Goal: Complete application form

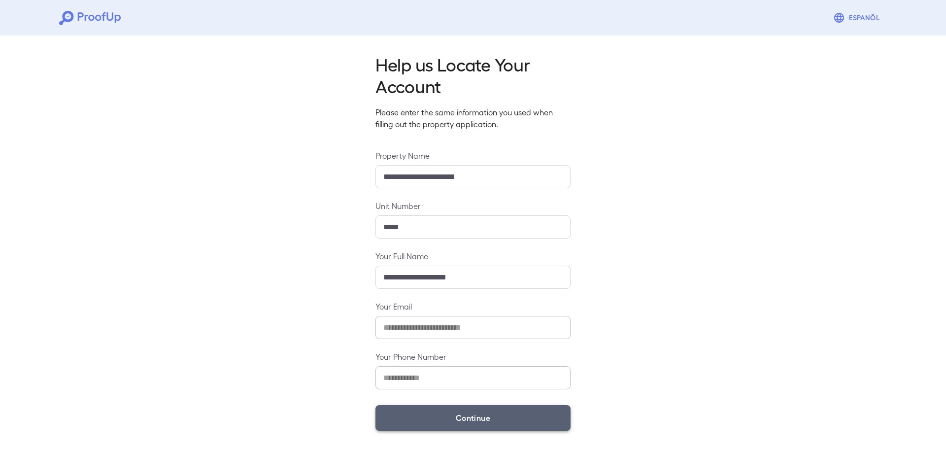
click at [463, 421] on button "Continue" at bounding box center [472, 418] width 195 height 26
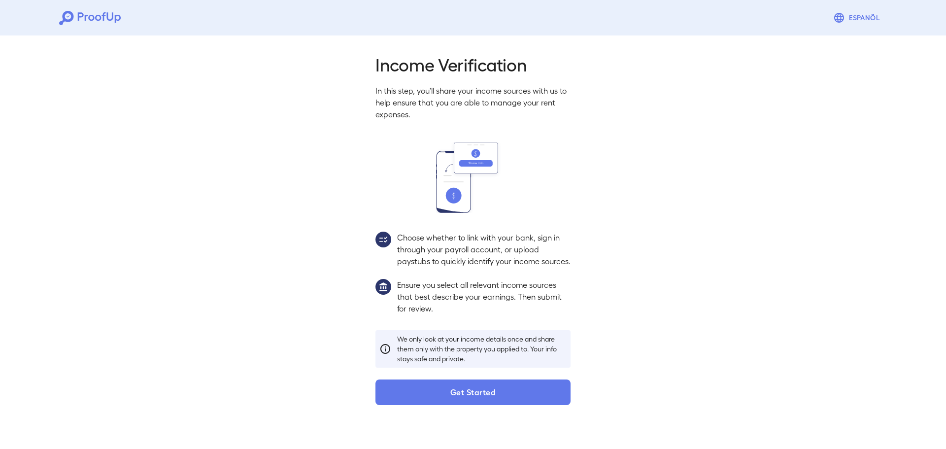
click at [486, 405] on button "Get Started" at bounding box center [472, 392] width 195 height 26
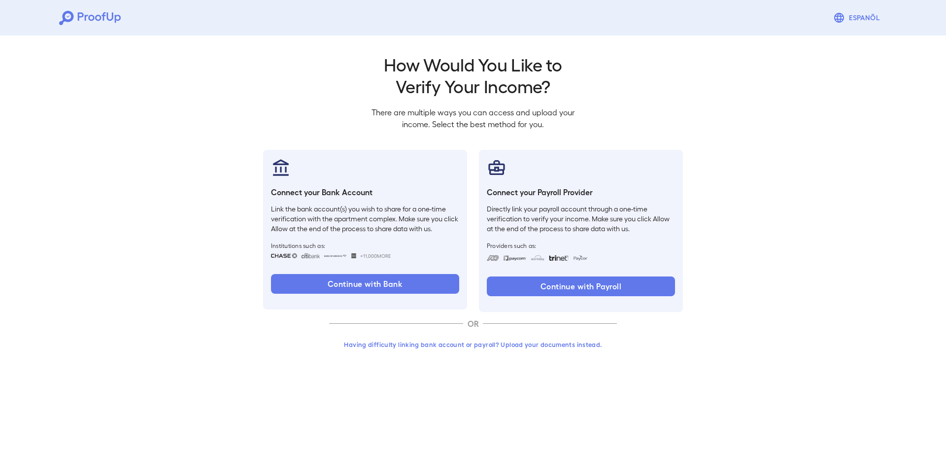
click at [496, 348] on button "Having difficulty linking bank account or payroll? Upload your documents instea…" at bounding box center [473, 344] width 288 height 18
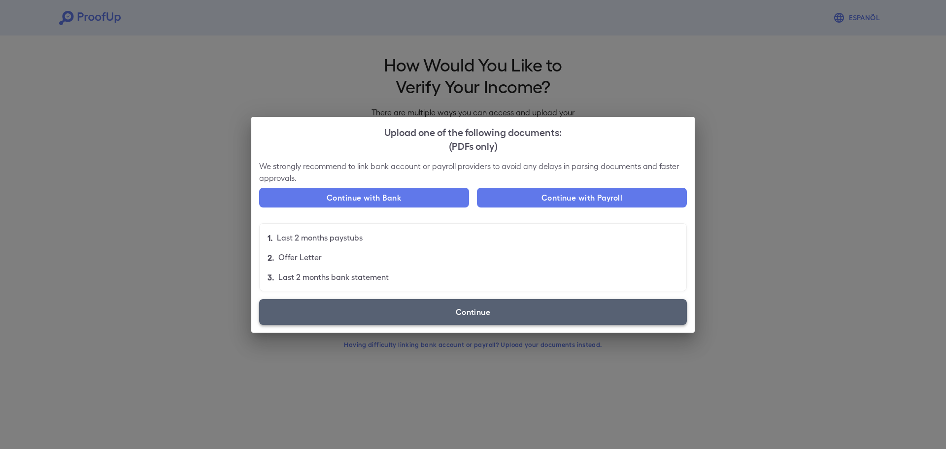
click at [513, 312] on label "Continue" at bounding box center [472, 312] width 427 height 26
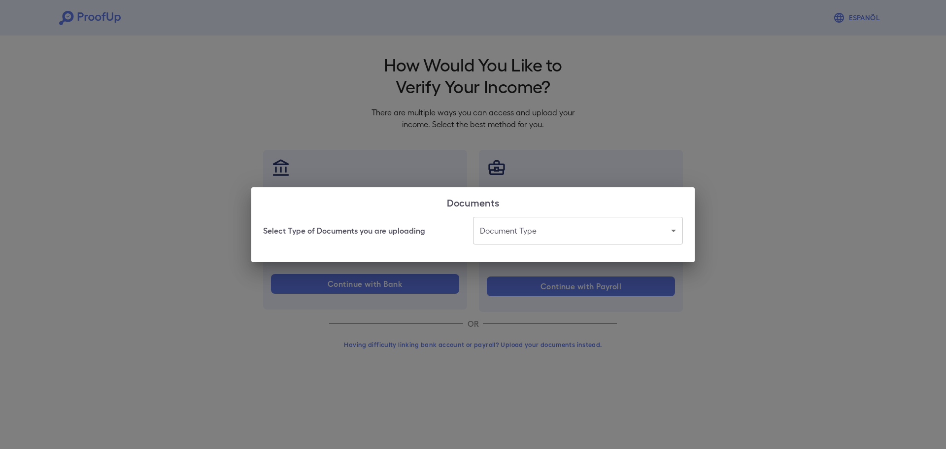
click at [520, 220] on body "Espanõl Go back How Would You Like to Verify Your Income? There are multiple wa…" at bounding box center [473, 188] width 946 height 376
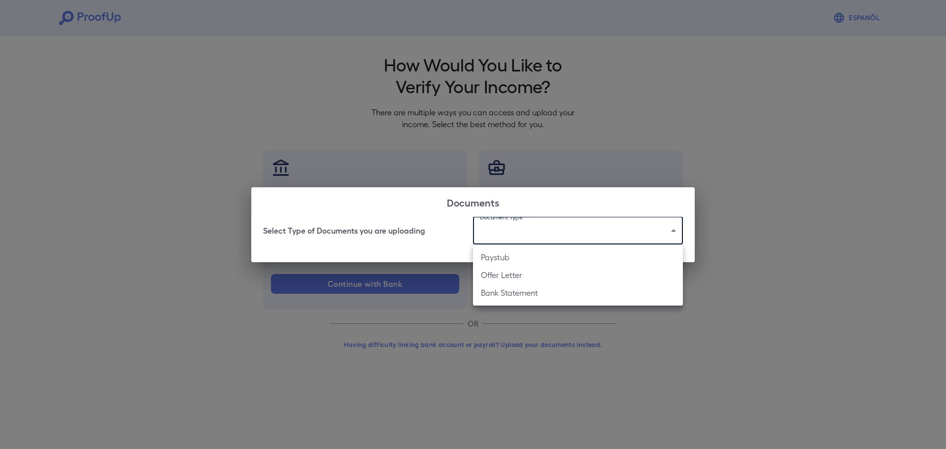
click at [538, 273] on li "Offer Letter" at bounding box center [578, 275] width 210 height 18
type input "**********"
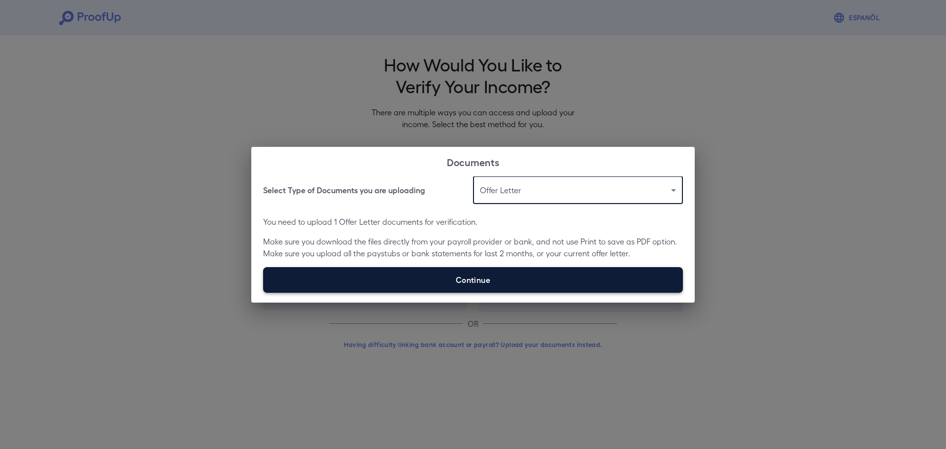
click at [512, 278] on label "Continue" at bounding box center [473, 280] width 420 height 26
click at [263, 292] on input "Continue" at bounding box center [263, 292] width 0 height 0
type input "**********"
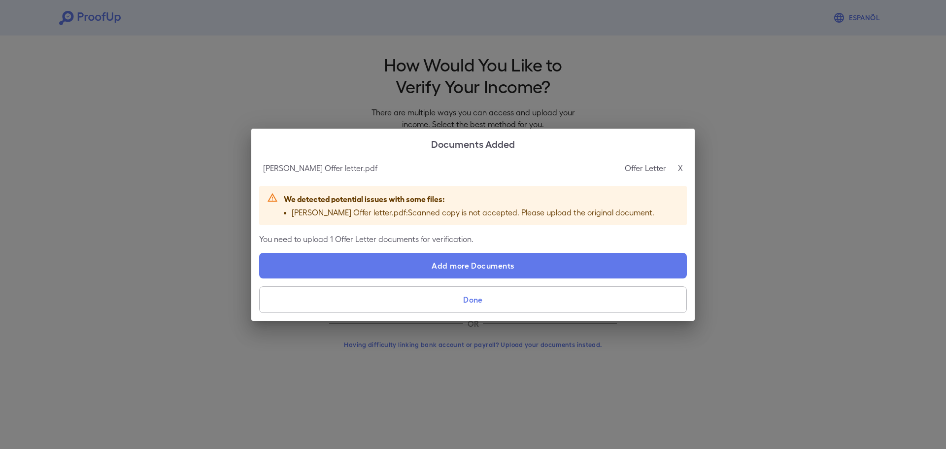
click at [675, 168] on div "Offer Letter X" at bounding box center [653, 168] width 58 height 12
click at [678, 166] on p "X" at bounding box center [680, 168] width 5 height 12
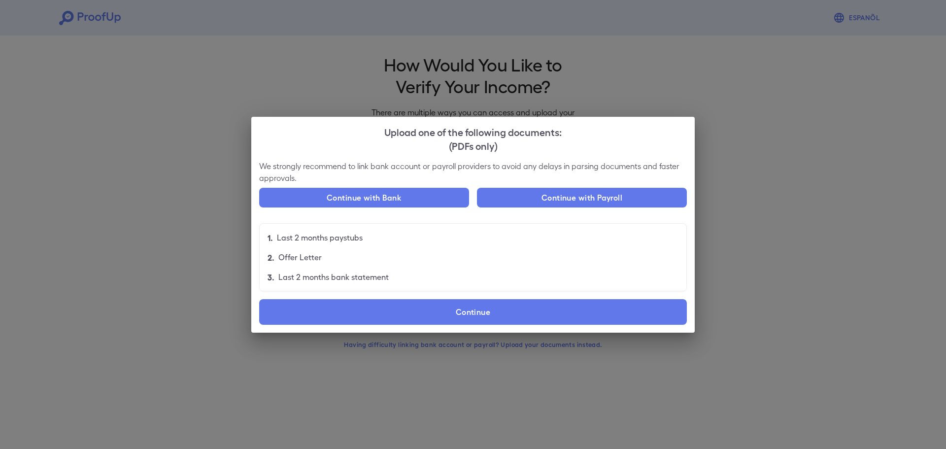
click at [585, 80] on div "Upload one of the following documents: (PDFs only) We strongly recommend to lin…" at bounding box center [473, 224] width 946 height 449
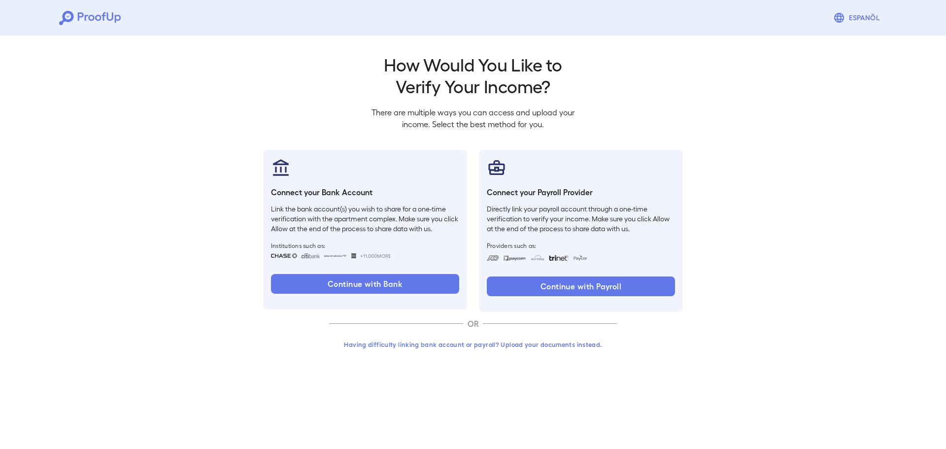
click at [521, 349] on button "Having difficulty linking bank account or payroll? Upload your documents instea…" at bounding box center [473, 344] width 288 height 18
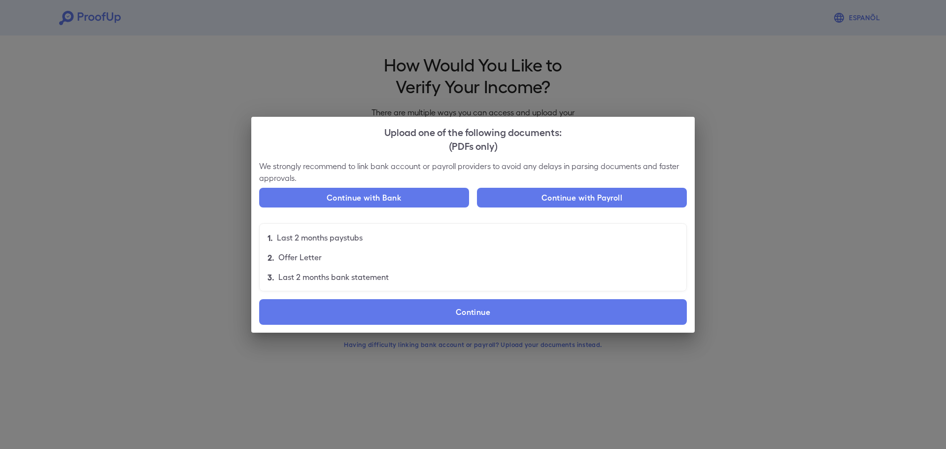
click at [534, 318] on label "Continue" at bounding box center [472, 312] width 427 height 26
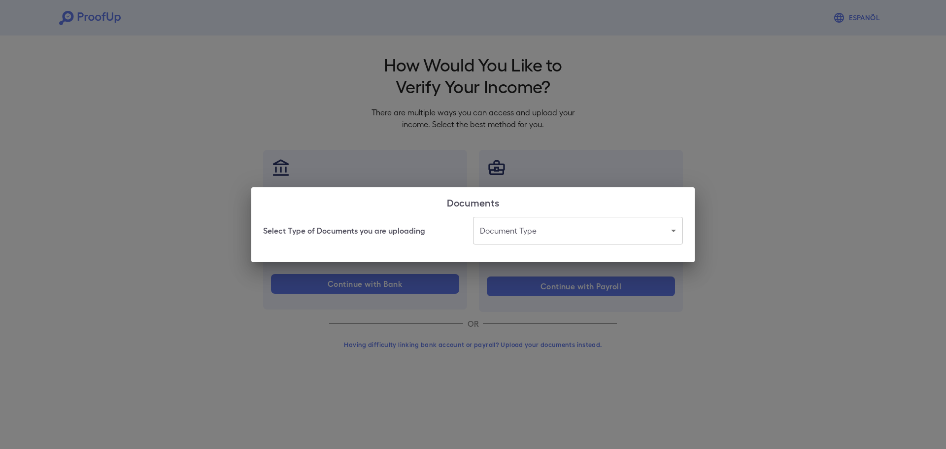
click at [570, 245] on div "Select Type of Documents you are uploading Document Type ​ ​" at bounding box center [472, 239] width 443 height 45
click at [546, 238] on body "Espanõl Go back How Would You Like to Verify Your Income? There are multiple wa…" at bounding box center [473, 188] width 946 height 376
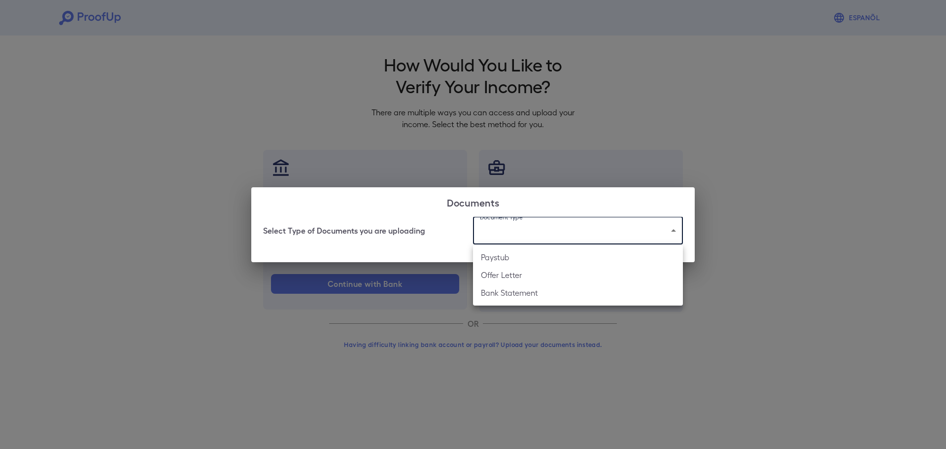
click at [538, 273] on li "Offer Letter" at bounding box center [578, 275] width 210 height 18
type input "**********"
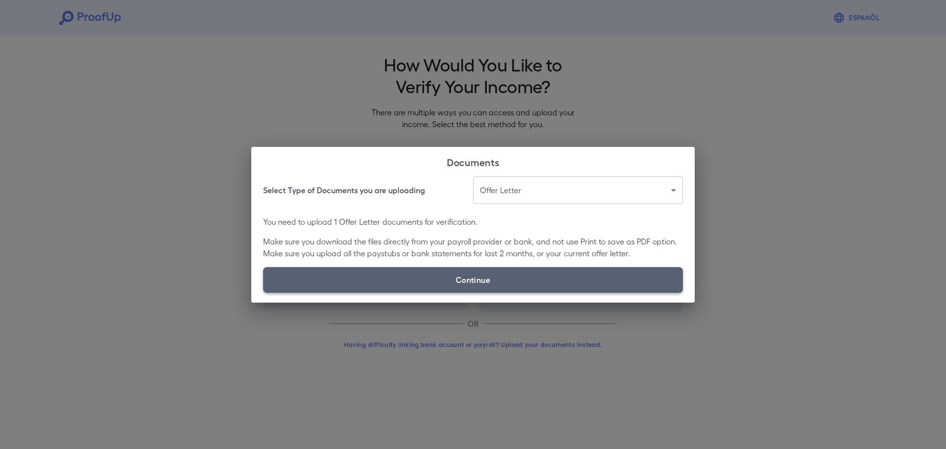
click at [464, 272] on label "Continue" at bounding box center [473, 280] width 420 height 26
click at [263, 292] on input "Continue" at bounding box center [263, 292] width 0 height 0
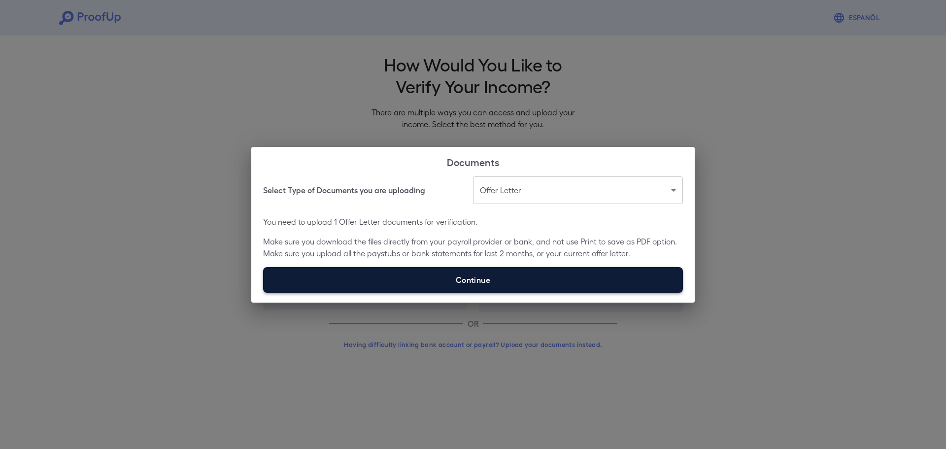
click at [506, 269] on label "Continue" at bounding box center [473, 280] width 420 height 26
click at [263, 292] on input "Continue" at bounding box center [263, 292] width 0 height 0
type input "**********"
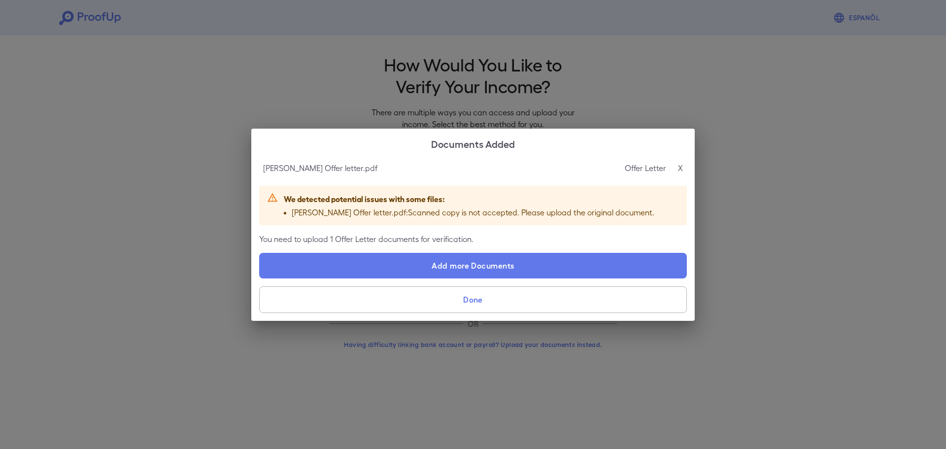
click at [682, 165] on p "X" at bounding box center [680, 168] width 5 height 12
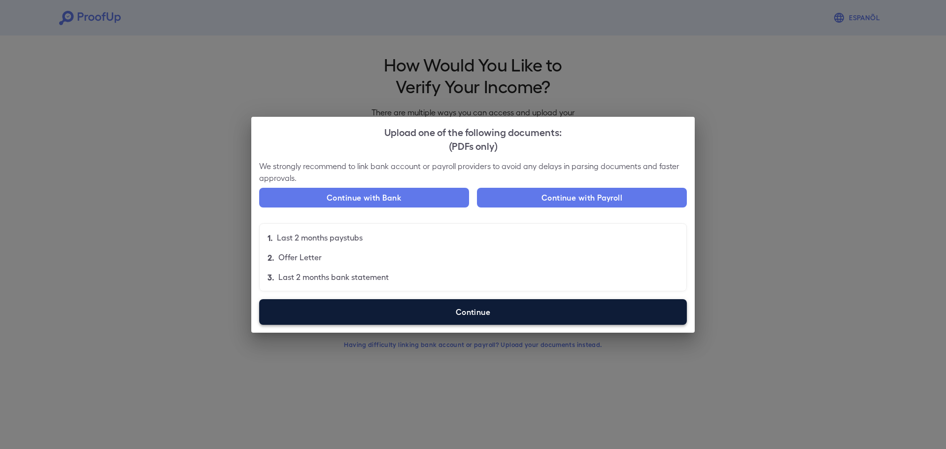
click at [353, 303] on label "Continue" at bounding box center [472, 312] width 427 height 26
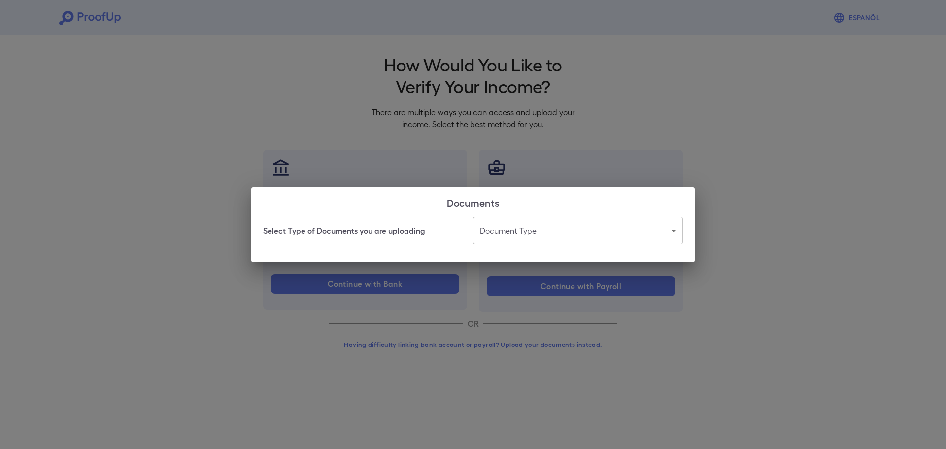
click at [524, 221] on body "Espanõl Go back How Would You Like to Verify Your Income? There are multiple wa…" at bounding box center [473, 188] width 946 height 376
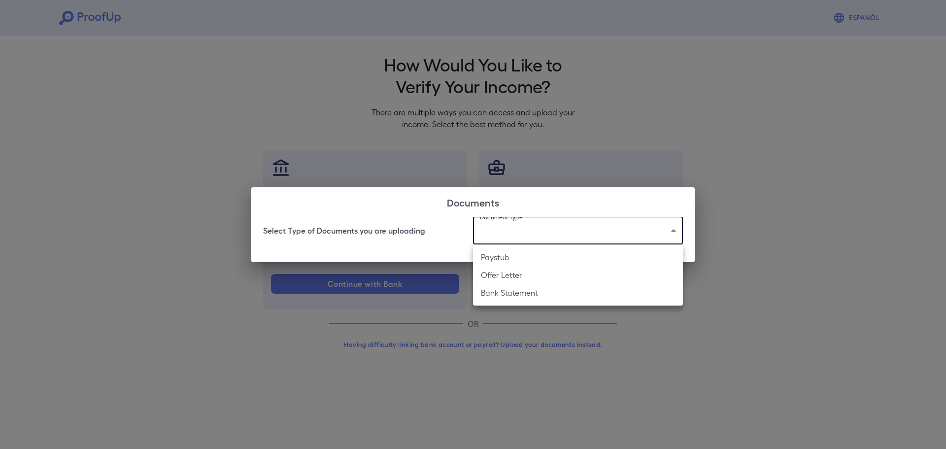
click at [506, 273] on li "Offer Letter" at bounding box center [578, 275] width 210 height 18
type input "**********"
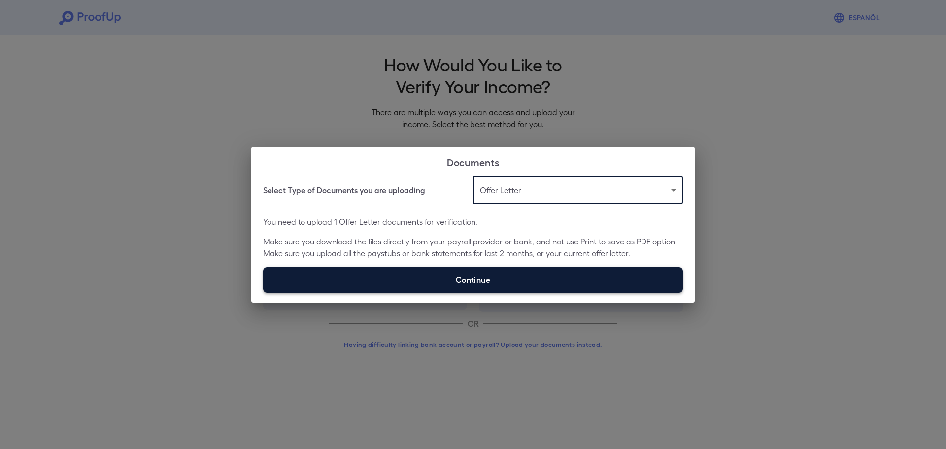
click at [516, 287] on label "Continue" at bounding box center [473, 280] width 420 height 26
click at [263, 292] on input "Continue" at bounding box center [263, 292] width 0 height 0
type input "**********"
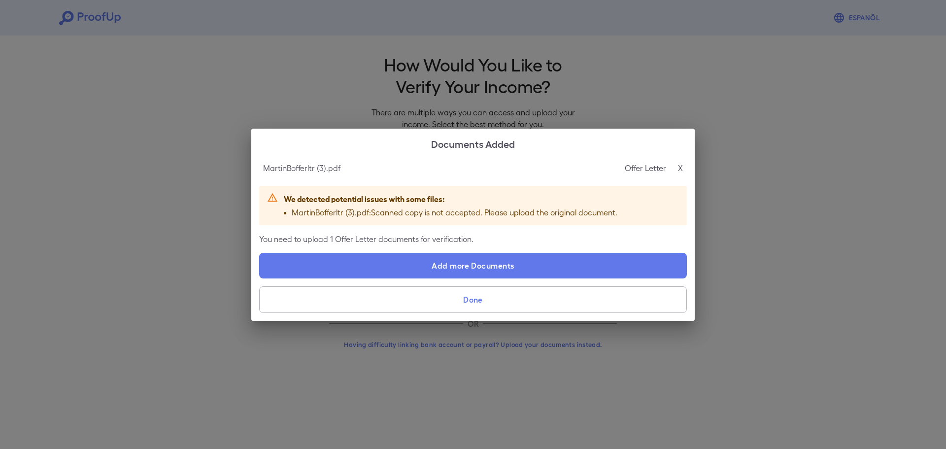
click at [534, 216] on p "MartinBofferltr (3).pdf : Scanned copy is not accepted. Please upload the origi…" at bounding box center [455, 212] width 326 height 12
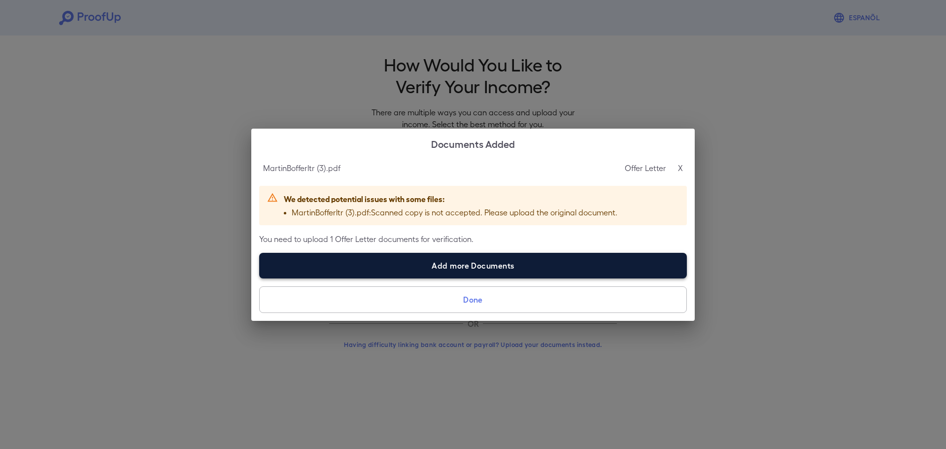
click at [557, 263] on label "Add more Documents" at bounding box center [472, 266] width 427 height 26
click at [260, 278] on input "Add more Documents" at bounding box center [259, 278] width 0 height 0
type input "**********"
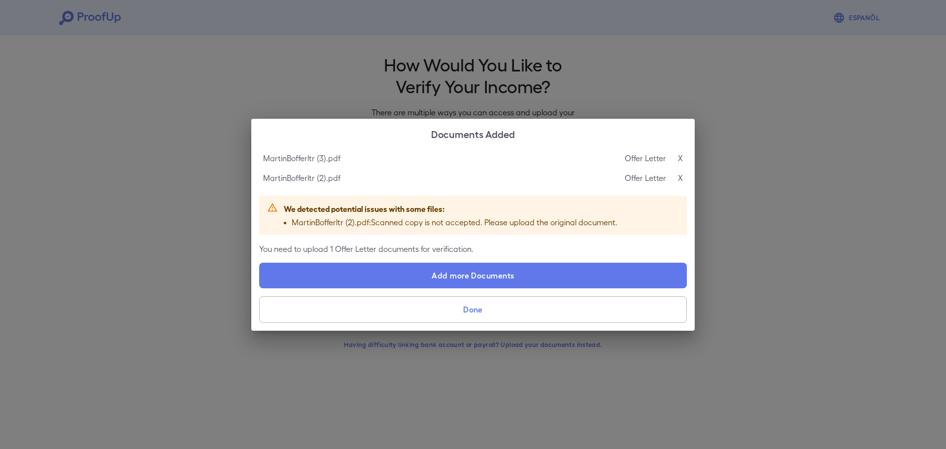
click at [683, 176] on div "MartinBofferltr (2).pdf Offer Letter X" at bounding box center [472, 178] width 427 height 20
click at [678, 177] on p "X" at bounding box center [680, 178] width 5 height 12
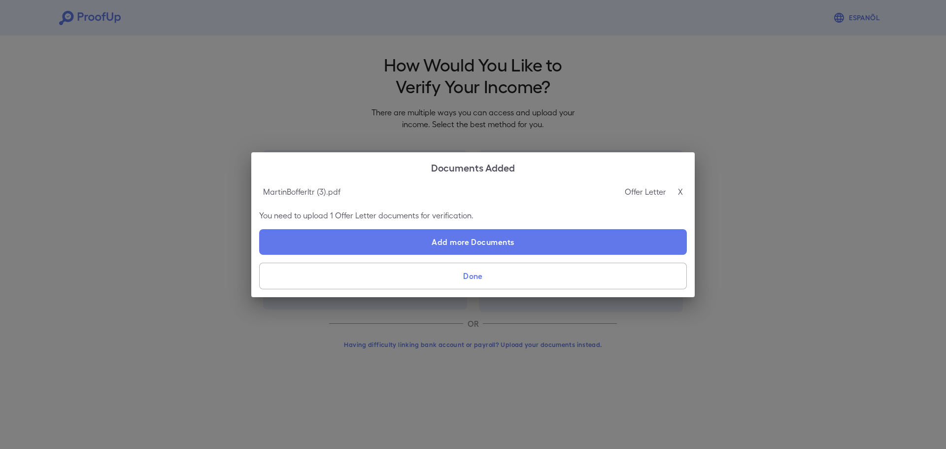
click at [572, 274] on button "Done" at bounding box center [472, 275] width 427 height 27
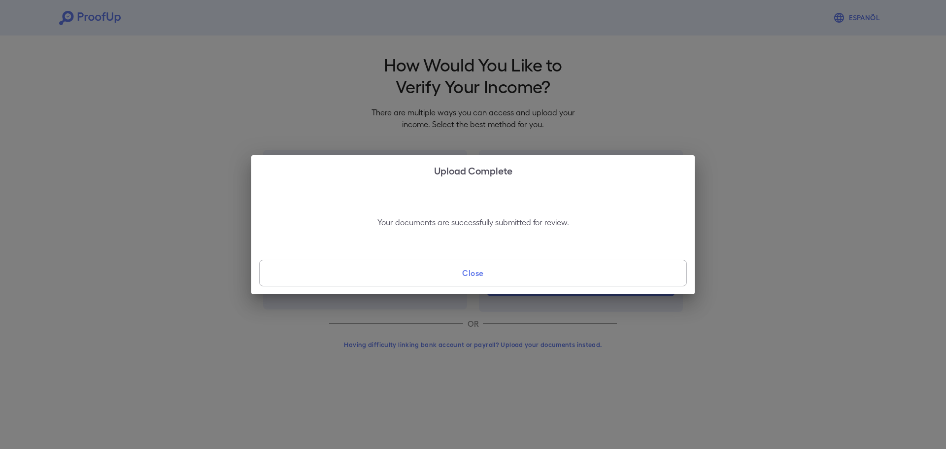
click at [401, 250] on div "Your documents are successfully submitted for review. Close" at bounding box center [472, 239] width 443 height 109
click at [390, 272] on button "Close" at bounding box center [472, 273] width 427 height 27
